Goal: Task Accomplishment & Management: Complete application form

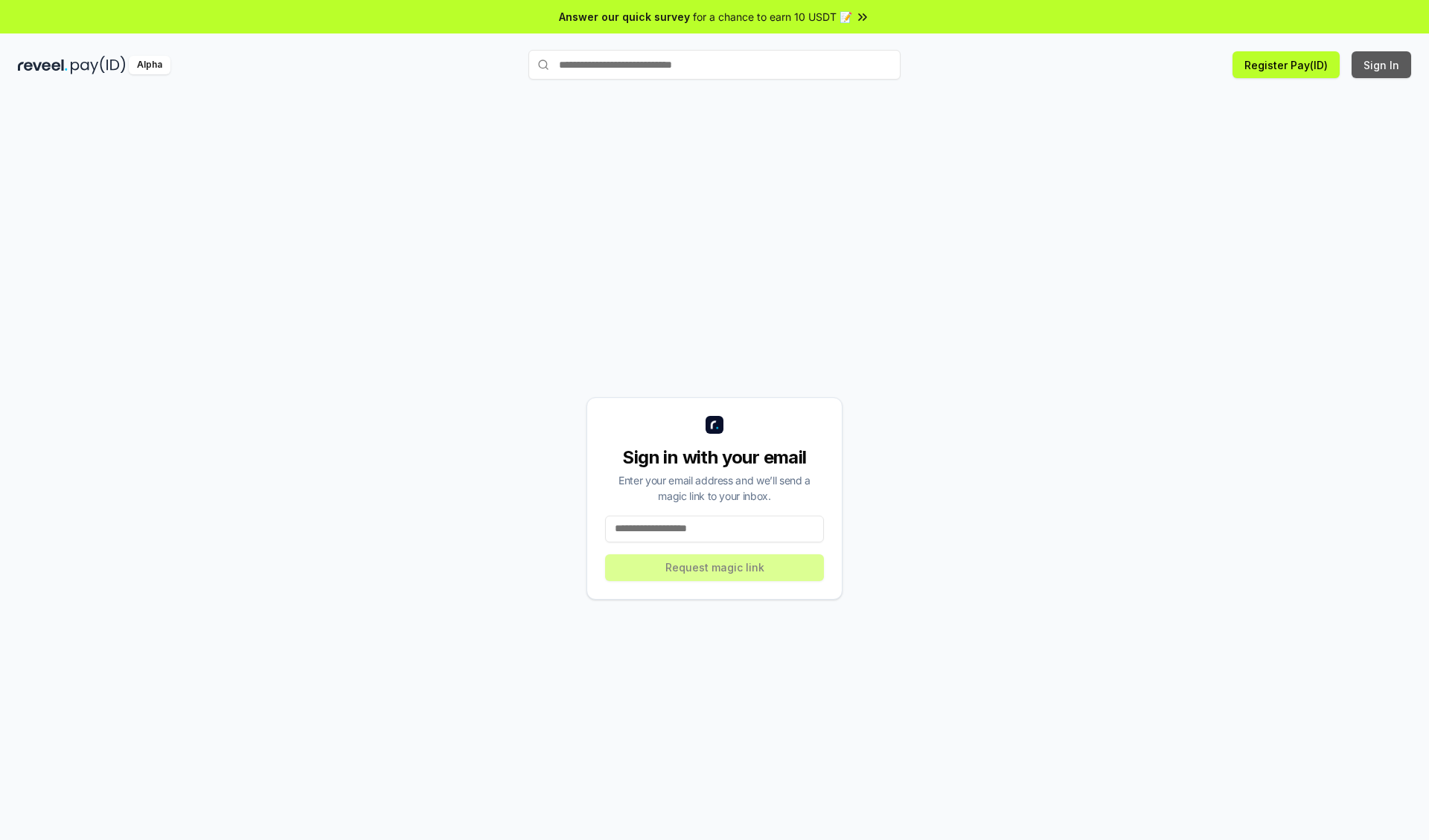
click at [1382, 64] on button "Sign In" at bounding box center [1381, 64] width 59 height 27
type input "**********"
click at [715, 567] on button "Request magic link" at bounding box center [714, 568] width 219 height 27
